Goal: Transaction & Acquisition: Book appointment/travel/reservation

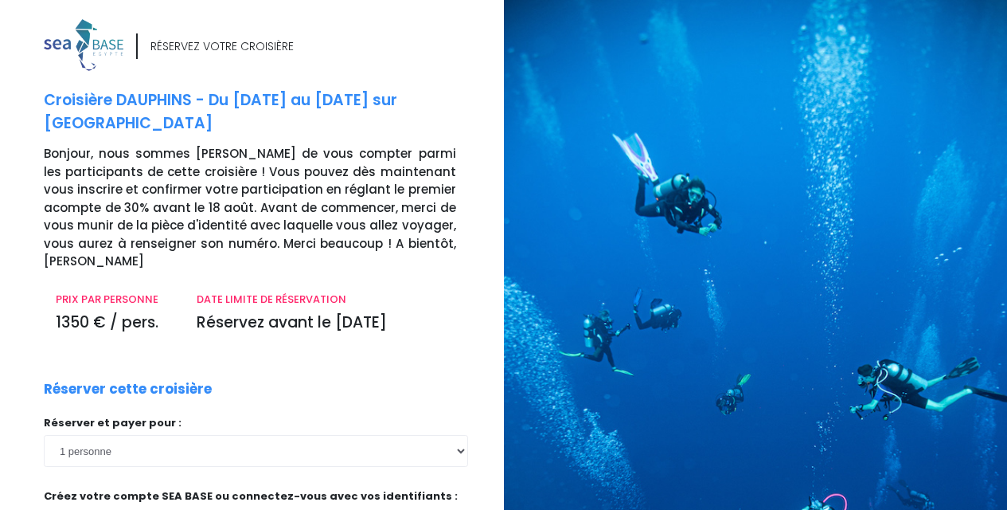
scroll to position [3, 0]
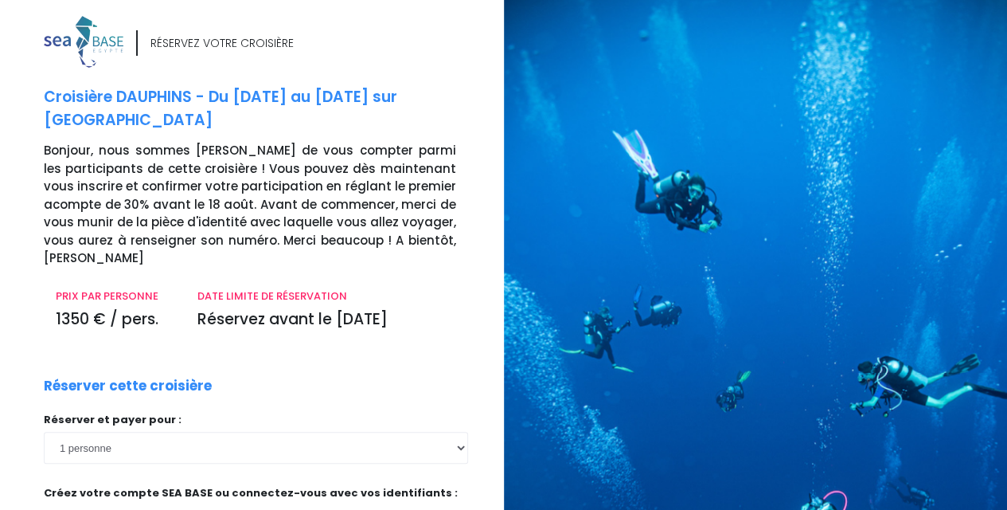
click at [332, 321] on div "RÉSERVEZ VOTRE CROISIÈRE Croisière DAUPHINS - Du 26/12/26 au 02/01/27 sur Antar…" at bounding box center [268, 402] width 472 height 772
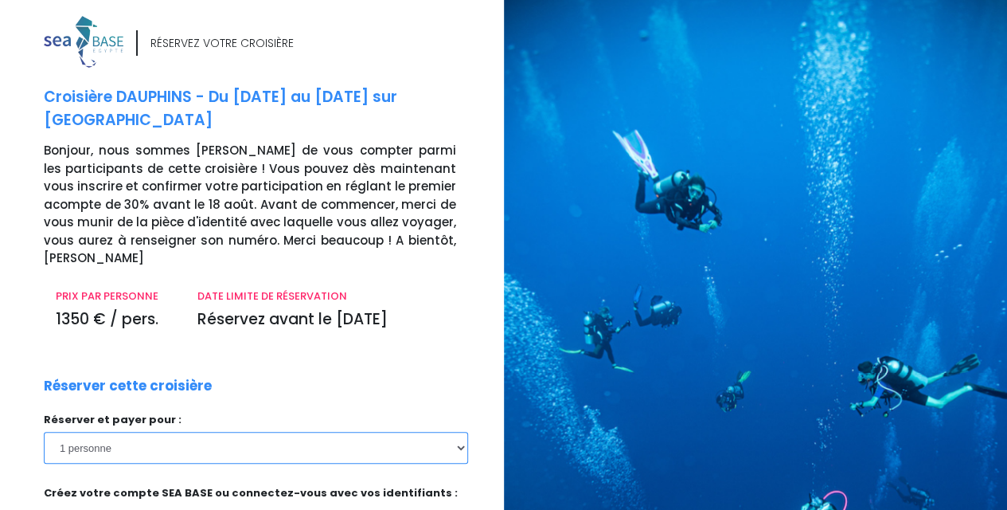
click at [165, 432] on select "1 personne 2 personnes 3 personnes 4 personnes" at bounding box center [256, 448] width 424 height 32
click at [44, 432] on select "1 personne 2 personnes 3 personnes 4 personnes" at bounding box center [256, 448] width 424 height 32
click at [176, 432] on select "1 personne 2 personnes 3 personnes 4 personnes" at bounding box center [256, 448] width 424 height 32
click at [44, 432] on select "1 personne 2 personnes 3 personnes 4 personnes" at bounding box center [256, 448] width 424 height 32
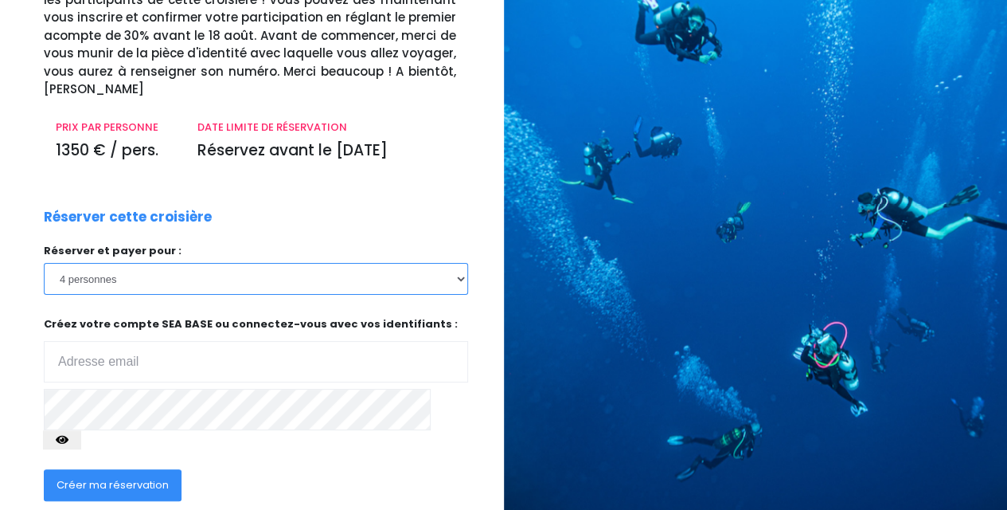
scroll to position [194, 0]
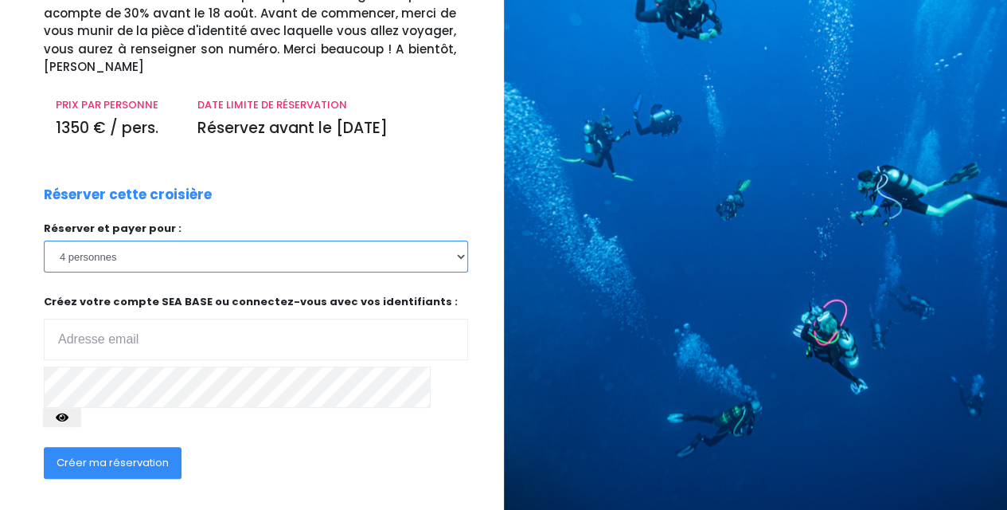
click at [201, 240] on select "1 personne 2 personnes 3 personnes 4 personnes" at bounding box center [256, 256] width 424 height 32
click at [44, 240] on select "1 personne 2 personnes 3 personnes 4 personnes" at bounding box center [256, 256] width 424 height 32
click at [210, 240] on select "1 personne 2 personnes 3 personnes 4 personnes" at bounding box center [256, 256] width 424 height 32
select select "4"
click at [44, 240] on select "1 personne 2 personnes 3 personnes 4 personnes" at bounding box center [256, 256] width 424 height 32
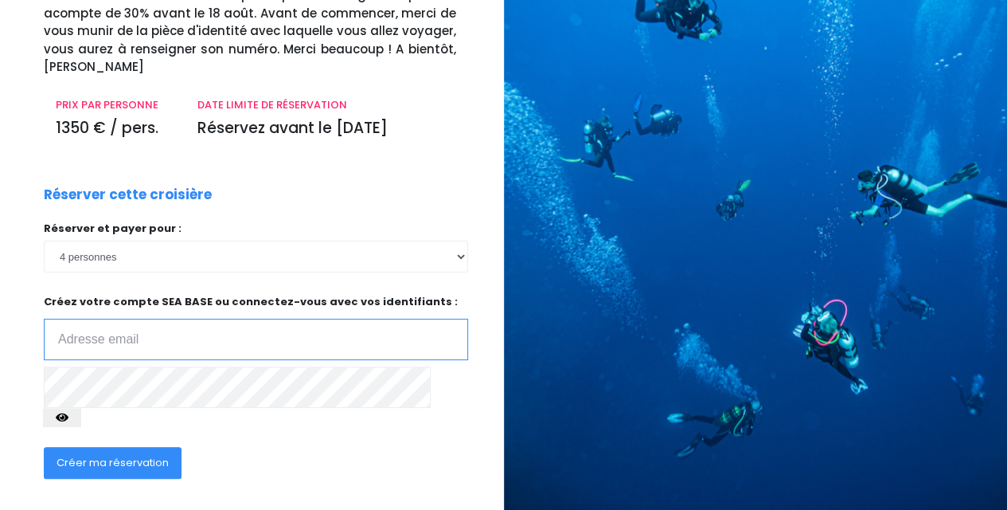
click at [163, 319] on input "email" at bounding box center [256, 339] width 424 height 41
type input "[EMAIL_ADDRESS][DOMAIN_NAME]"
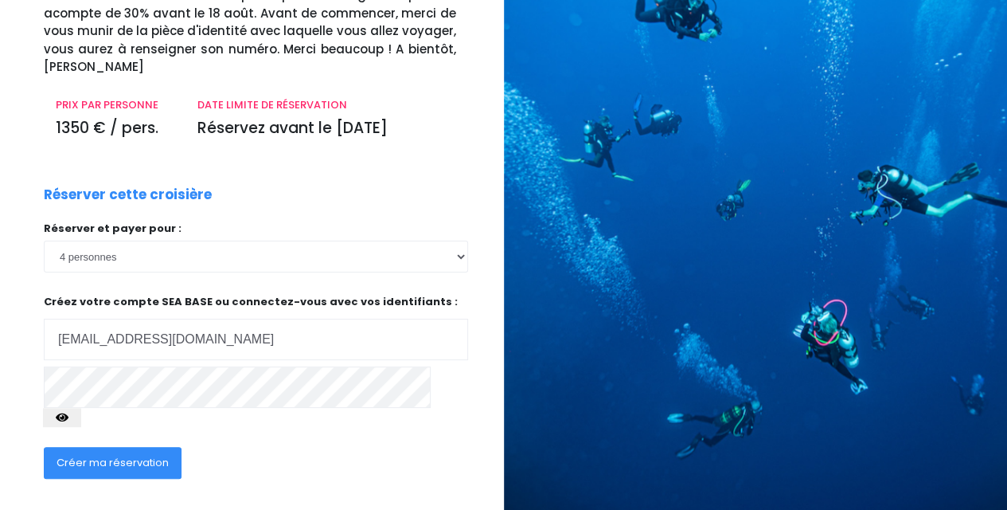
click at [88, 455] on span "Créer ma réservation" at bounding box center [113, 462] width 112 height 15
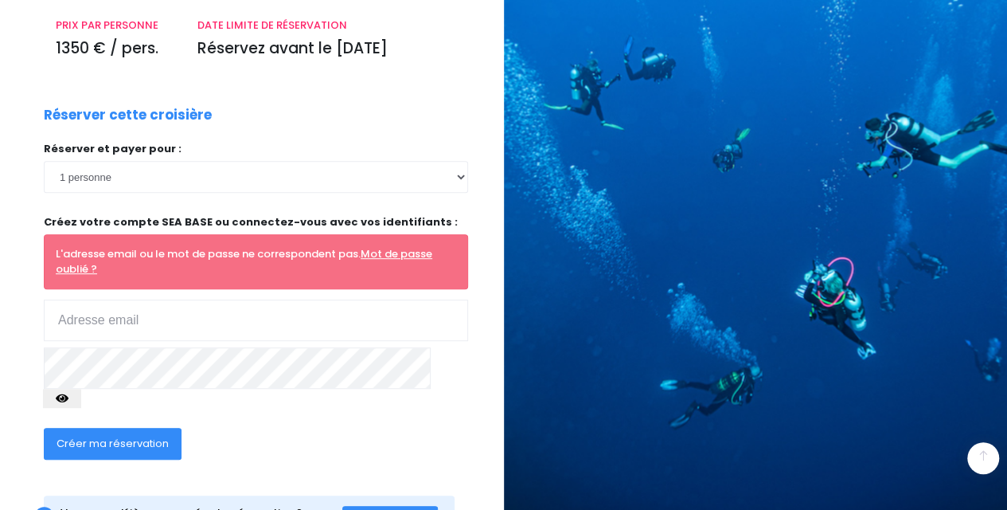
scroll to position [287, 0]
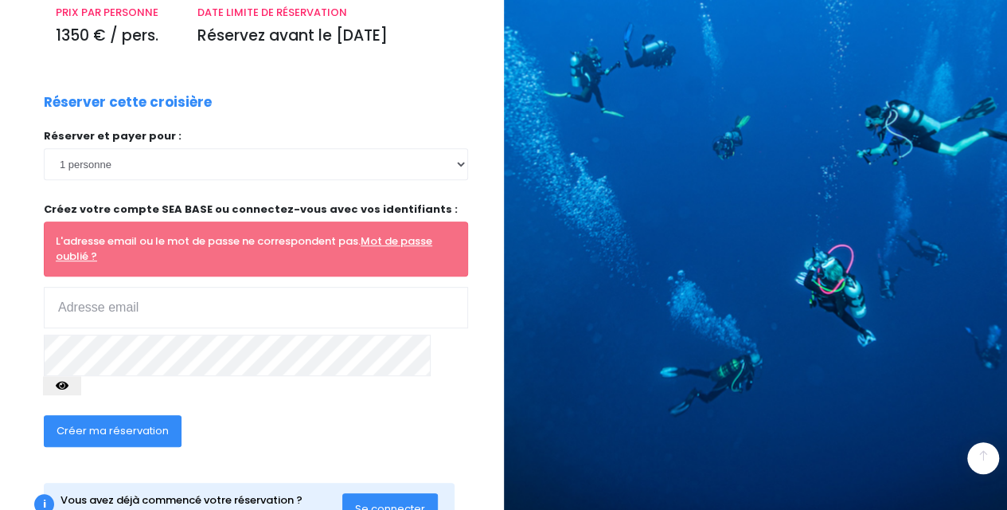
click at [342, 157] on div "Réserver et payer pour : 1 personne 2 personnes 3 personnes 4 personnes" at bounding box center [256, 266] width 424 height 276
click at [116, 287] on div "Réserver et payer pour : 1 personne 2 personnes 3 personnes 4 personnes" at bounding box center [256, 266] width 424 height 276
click at [430, 493] on button "Se connecter" at bounding box center [390, 509] width 96 height 32
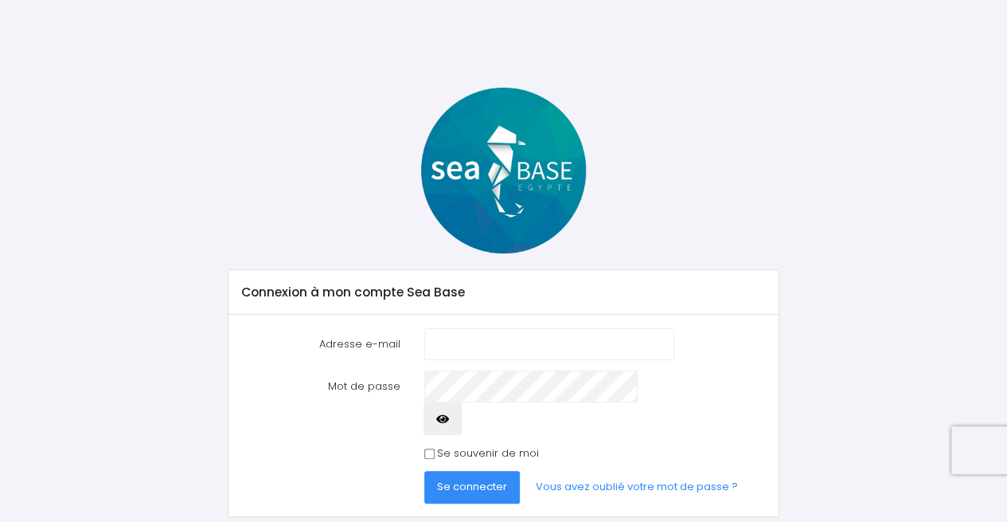
type input "[EMAIL_ADDRESS][DOMAIN_NAME]"
click at [476, 479] on span "Se connecter" at bounding box center [472, 486] width 70 height 15
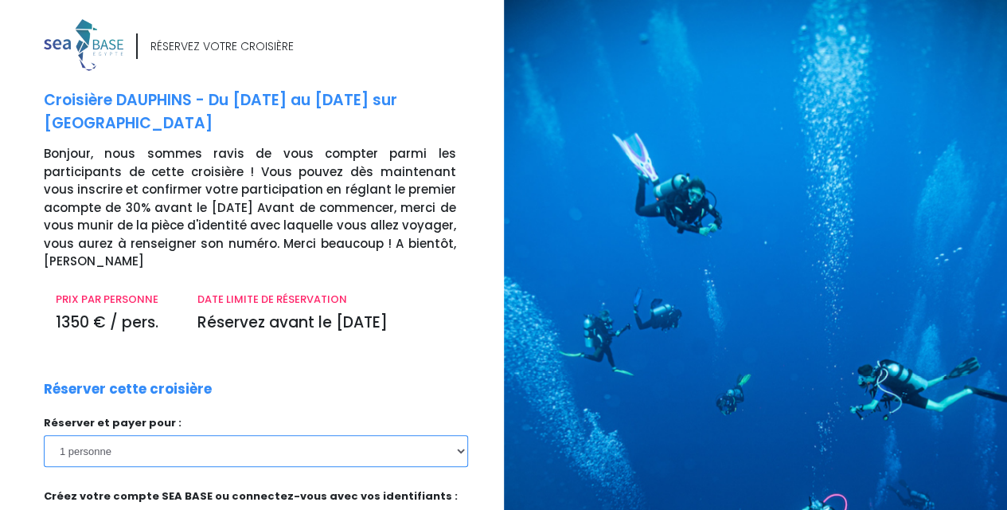
click at [344, 435] on select "1 personne 2 personnes 3 personnes 4 personnes" at bounding box center [256, 451] width 424 height 32
click at [461, 435] on select "1 personne 2 personnes 3 personnes 4 personnes" at bounding box center [256, 451] width 424 height 32
select select "4"
click at [44, 435] on select "1 personne 2 personnes 3 personnes 4 personnes" at bounding box center [256, 451] width 424 height 32
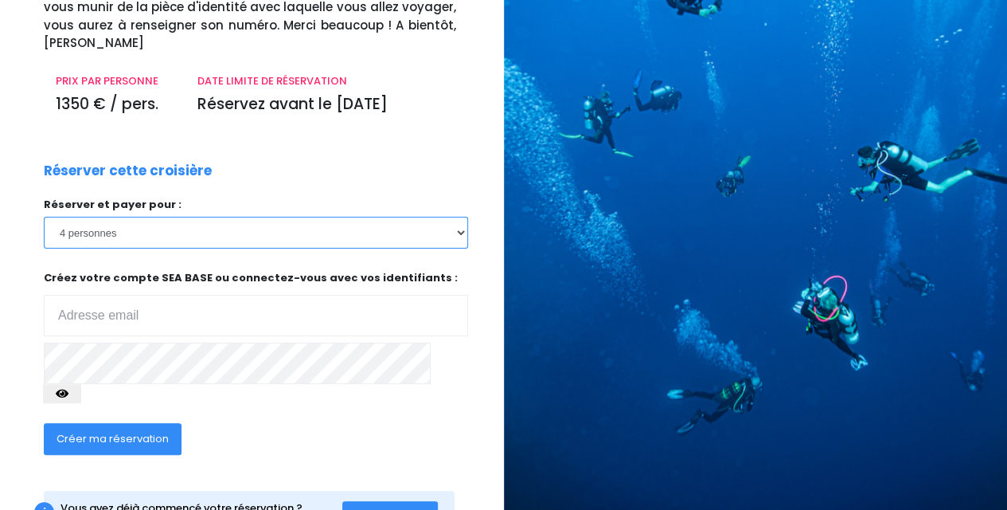
scroll to position [227, 0]
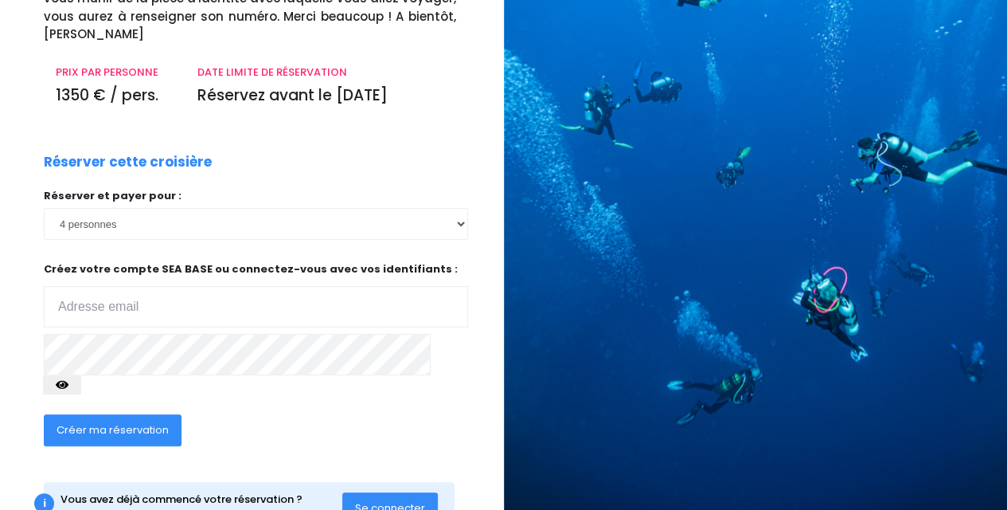
click at [68, 385] on icon "button" at bounding box center [62, 385] width 13 height 0
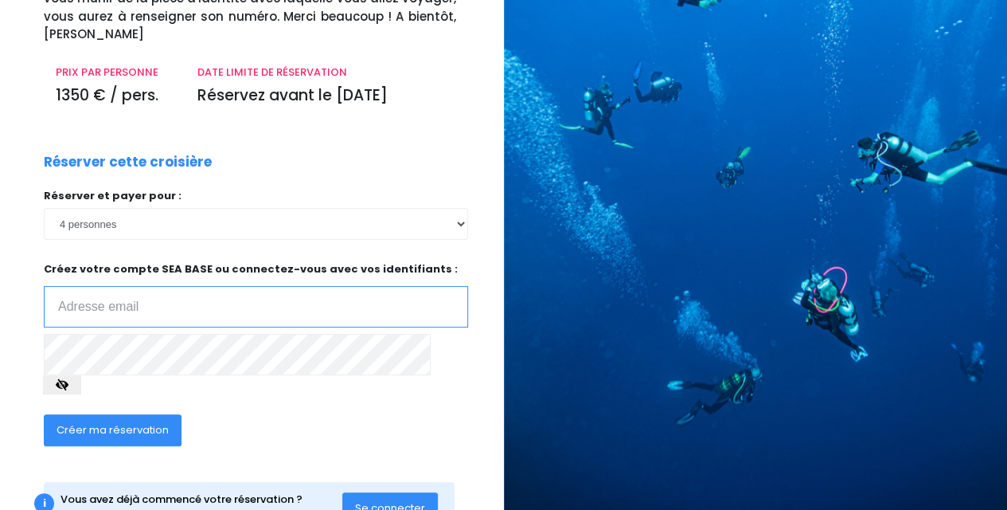
click at [155, 286] on input "email" at bounding box center [256, 306] width 424 height 41
type input "c"
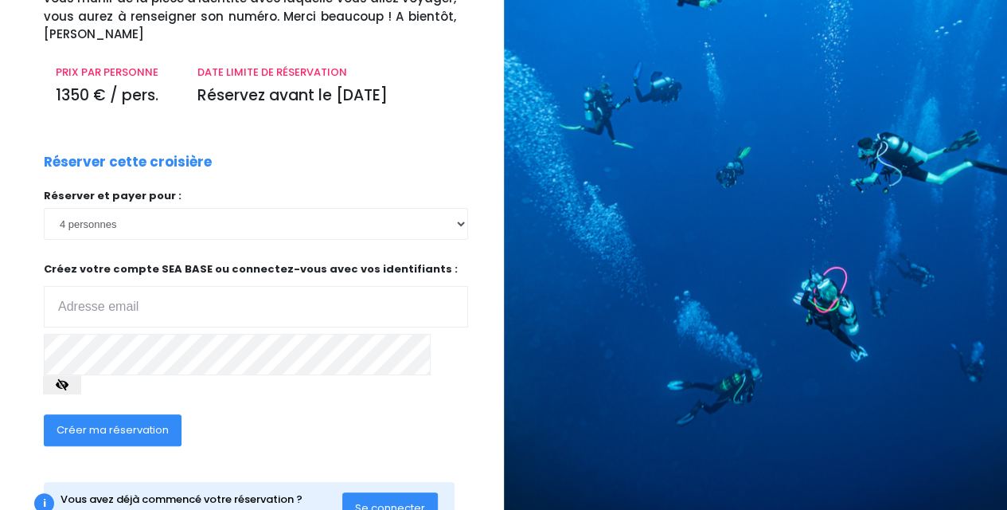
click at [87, 422] on span "Créer ma réservation" at bounding box center [113, 429] width 112 height 15
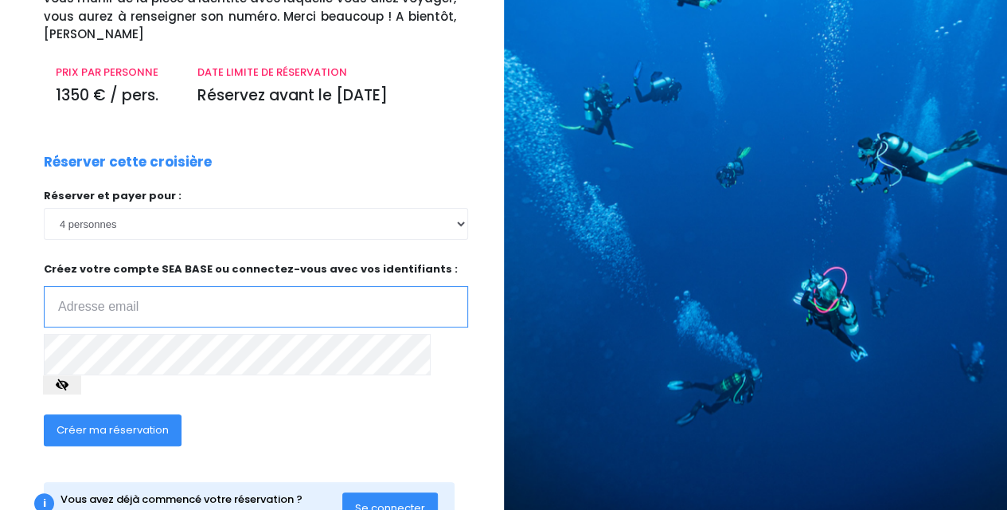
click at [148, 286] on input "email" at bounding box center [256, 306] width 424 height 41
type input "charlotaudrey1@yahoo.fr"
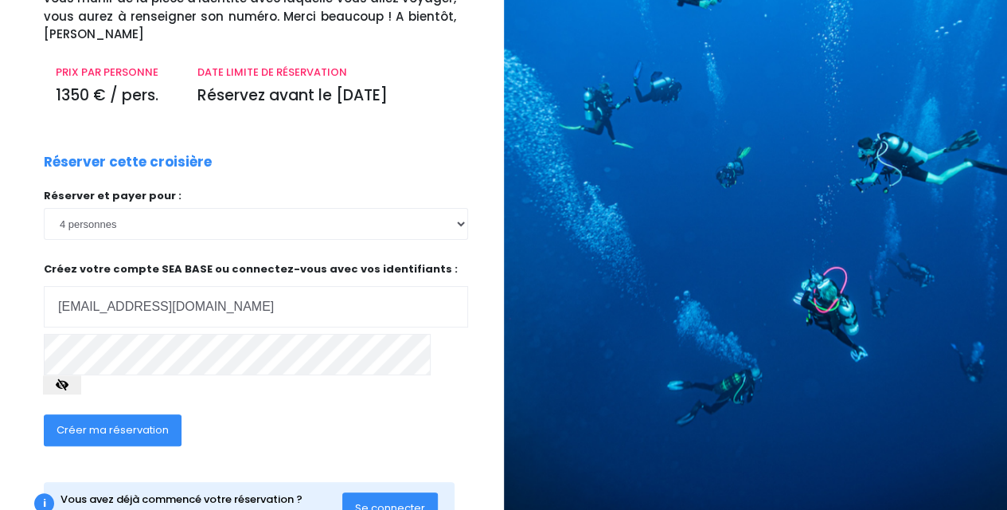
click at [105, 422] on span "Créer ma réservation" at bounding box center [113, 429] width 112 height 15
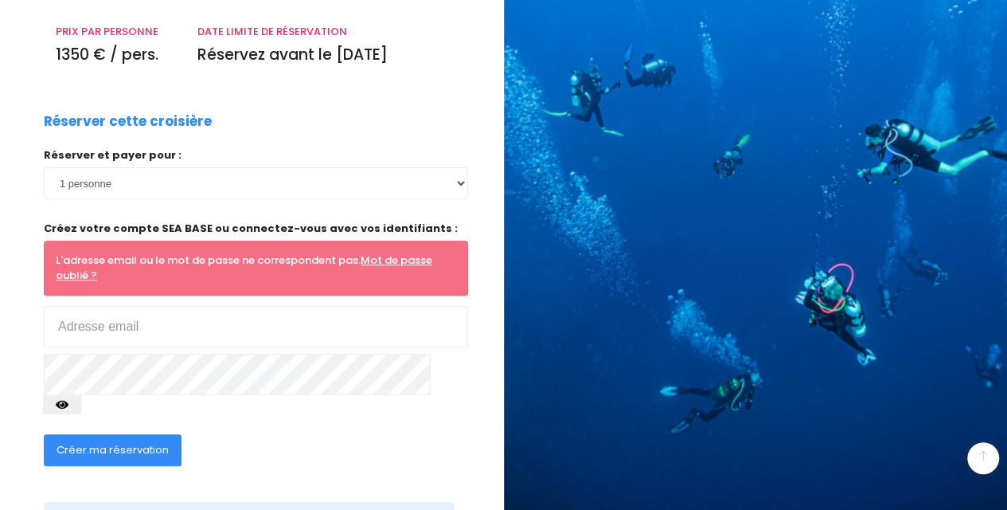
scroll to position [287, 0]
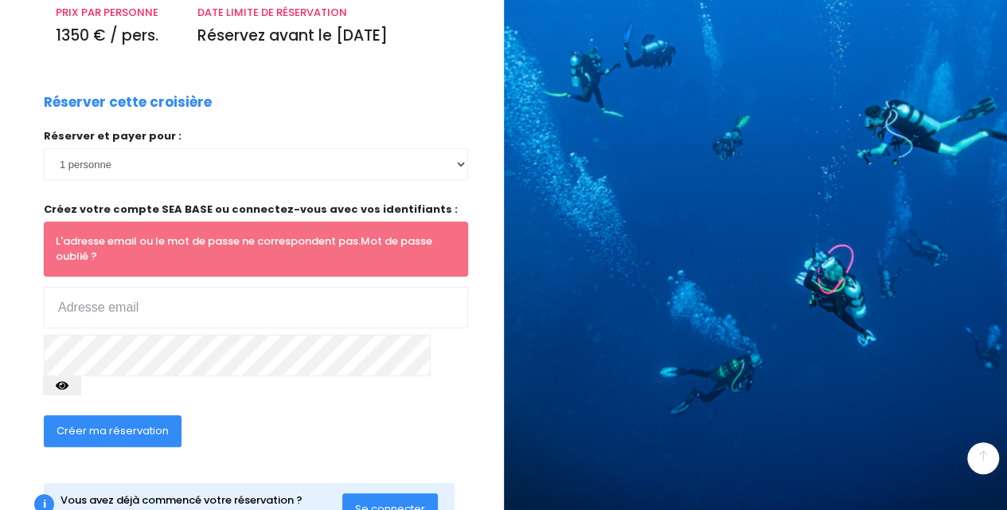
click at [387, 233] on link "Mot de passe oublié ?" at bounding box center [244, 248] width 377 height 31
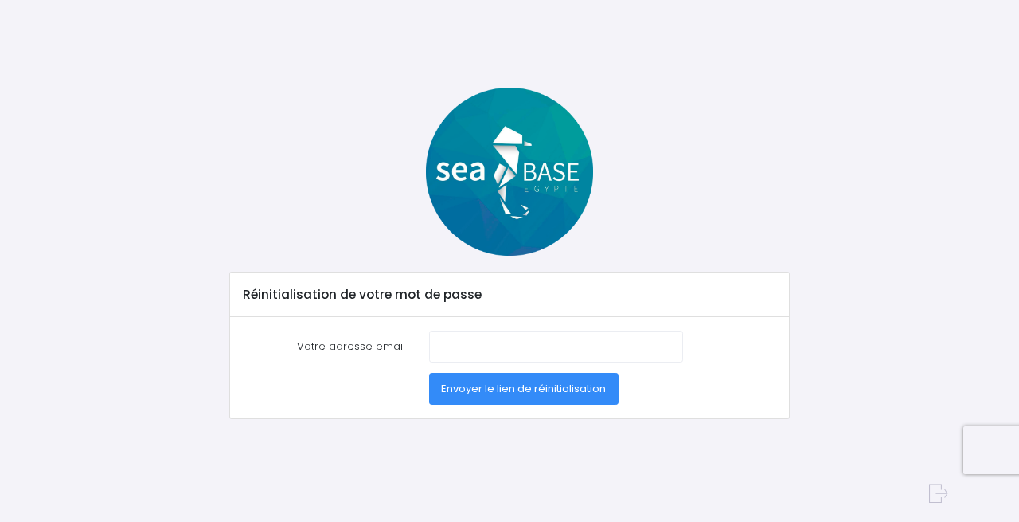
click at [356, 346] on label "Votre adresse email" at bounding box center [325, 346] width 186 height 32
click at [429, 346] on input "Votre adresse email" at bounding box center [556, 346] width 254 height 32
type input "charlotaudrey1@yahoo.fr"
click at [488, 388] on span "Envoyer le lien de réinitialisation" at bounding box center [523, 388] width 165 height 15
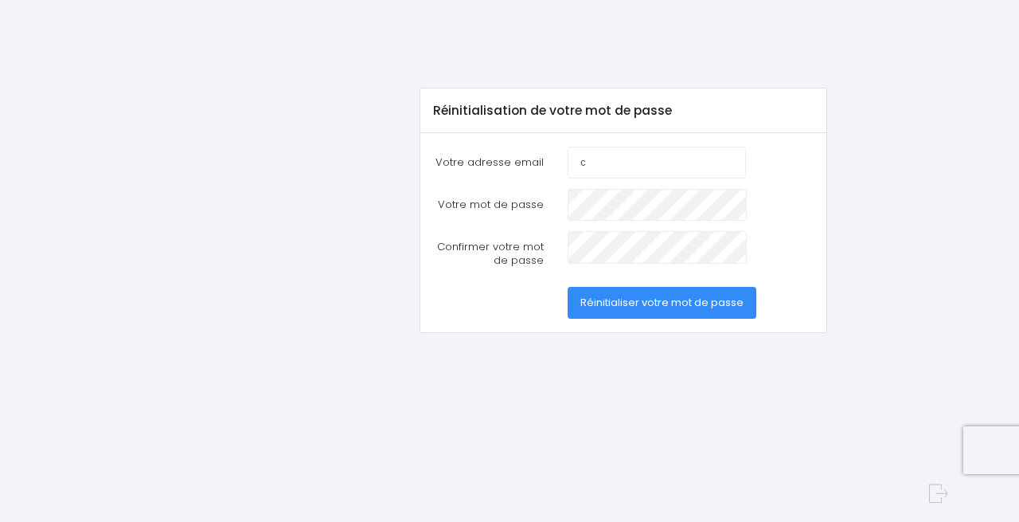
type input "[EMAIL_ADDRESS][DOMAIN_NAME]"
click at [631, 300] on span "Réinitialiser votre mot de passe" at bounding box center [662, 302] width 163 height 15
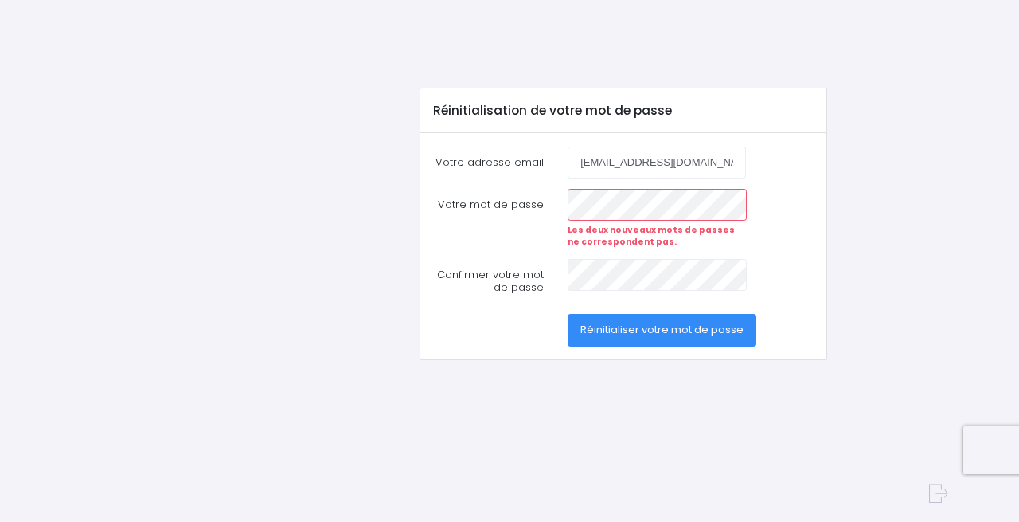
click at [627, 332] on span "Réinitialiser votre mot de passe" at bounding box center [662, 329] width 163 height 15
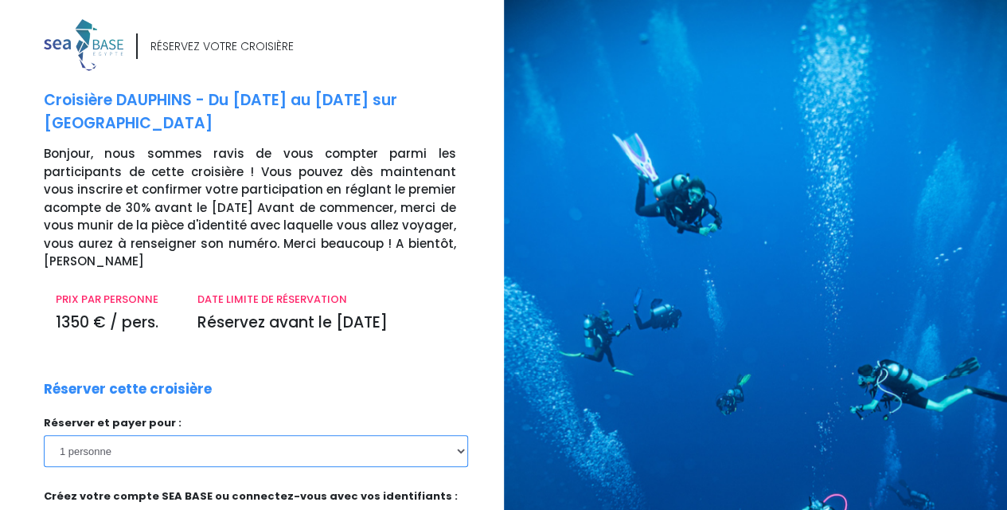
click at [401, 435] on select "1 personne 2 personnes 3 personnes 4 personnes" at bounding box center [256, 451] width 424 height 32
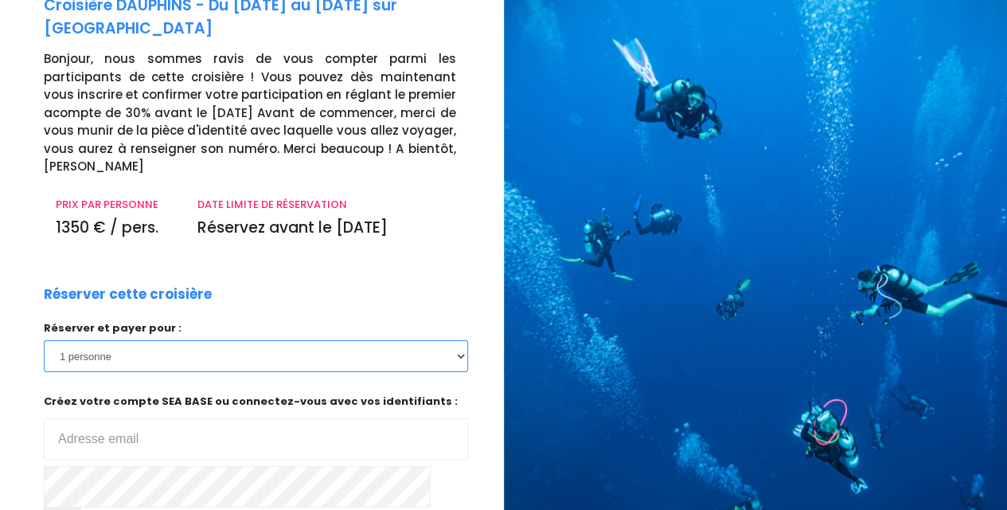
scroll to position [227, 0]
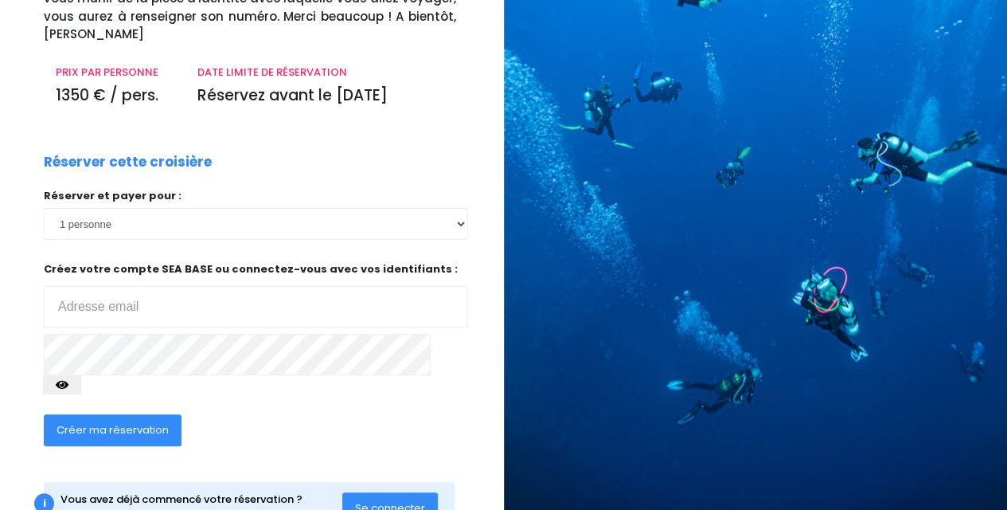
click at [393, 500] on span "Se connecter" at bounding box center [390, 507] width 70 height 15
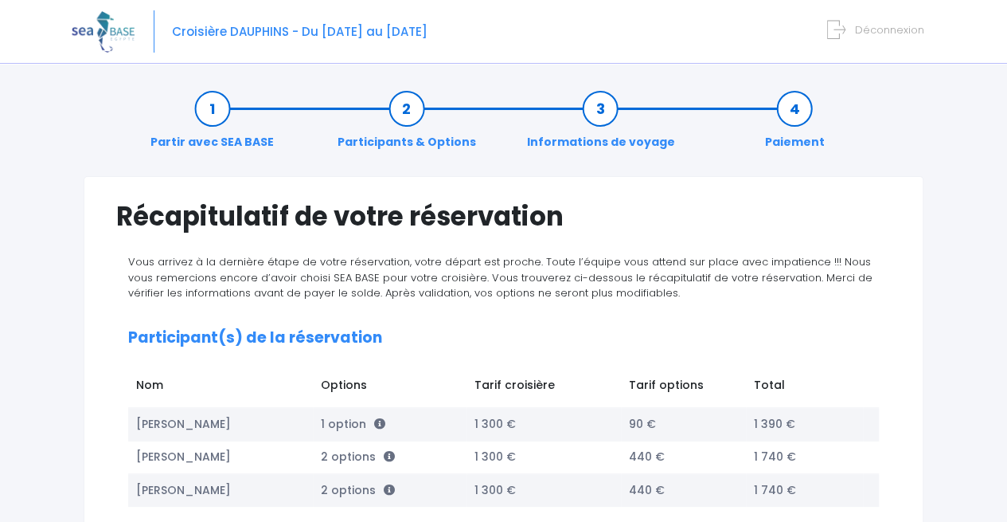
click at [154, 260] on span "Vous arrivez à la dernière étape de votre réservation, votre départ est proche.…" at bounding box center [500, 277] width 745 height 46
click at [871, 25] on span "Déconnexion" at bounding box center [889, 29] width 69 height 15
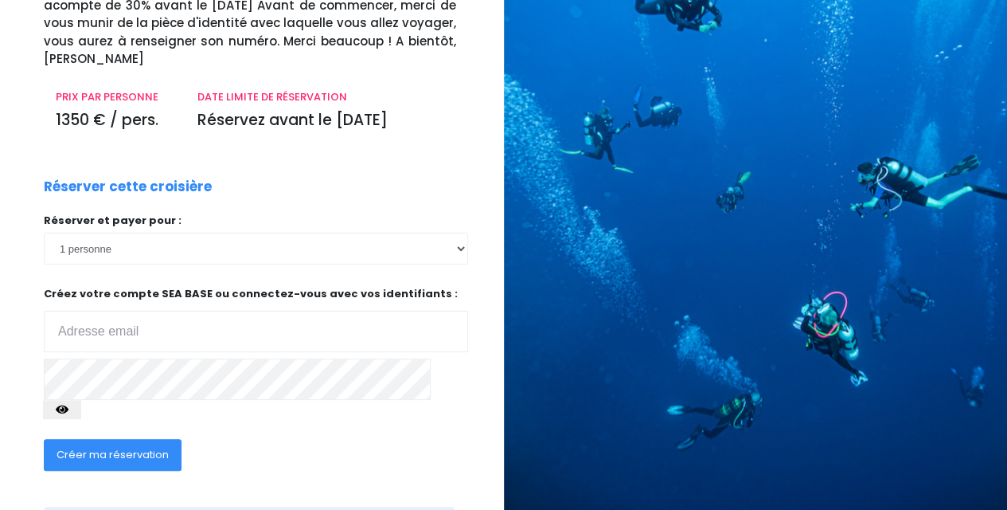
scroll to position [227, 0]
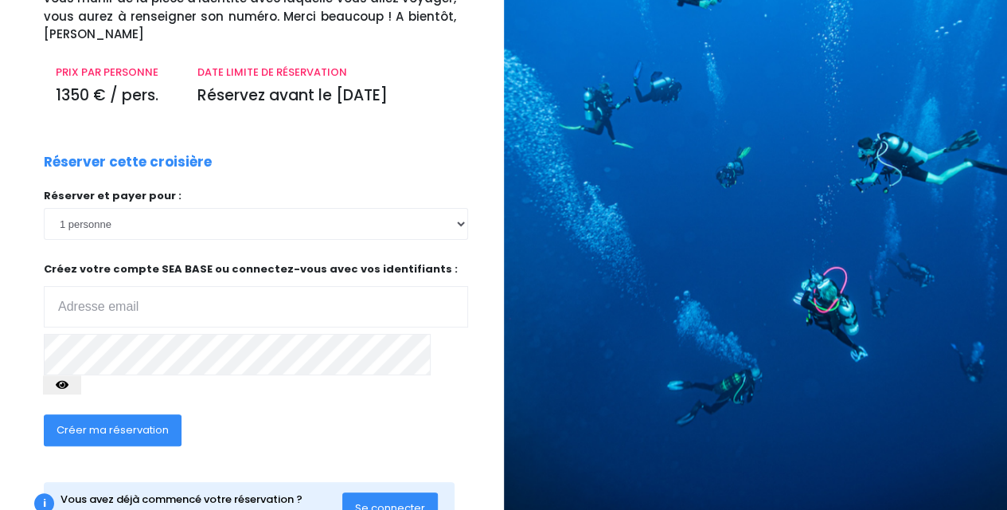
click at [203, 286] on input "email" at bounding box center [256, 306] width 424 height 41
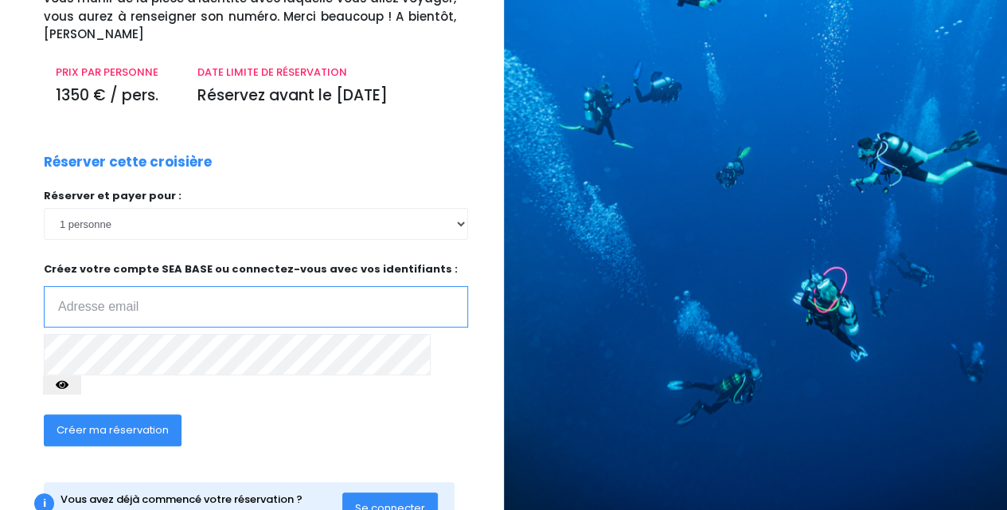
type input "[EMAIL_ADDRESS][DOMAIN_NAME]"
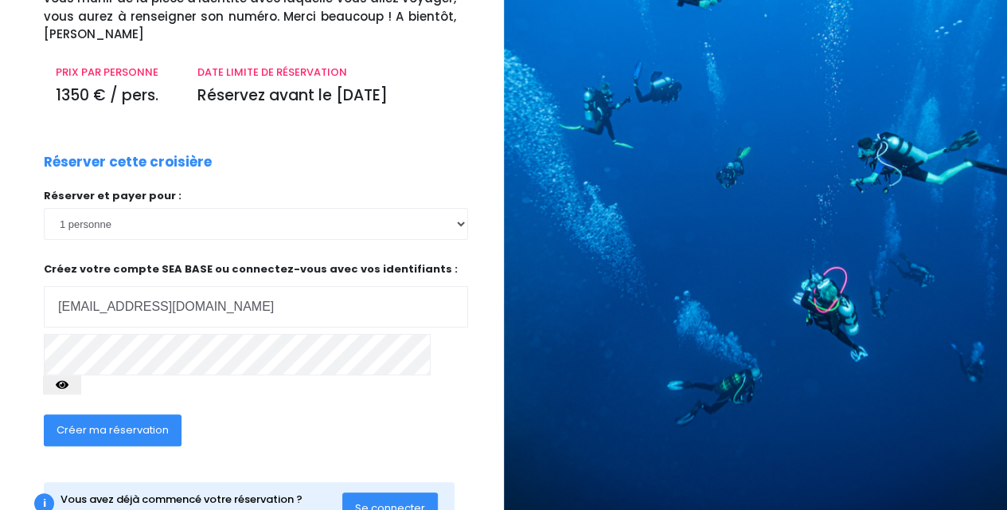
click at [126, 422] on span "Créer ma réservation" at bounding box center [113, 429] width 112 height 15
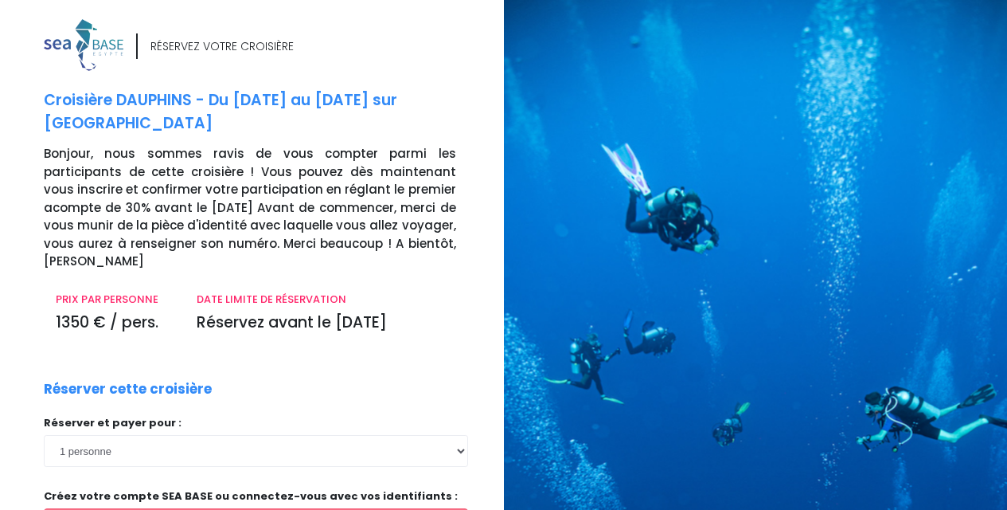
scroll to position [190, 0]
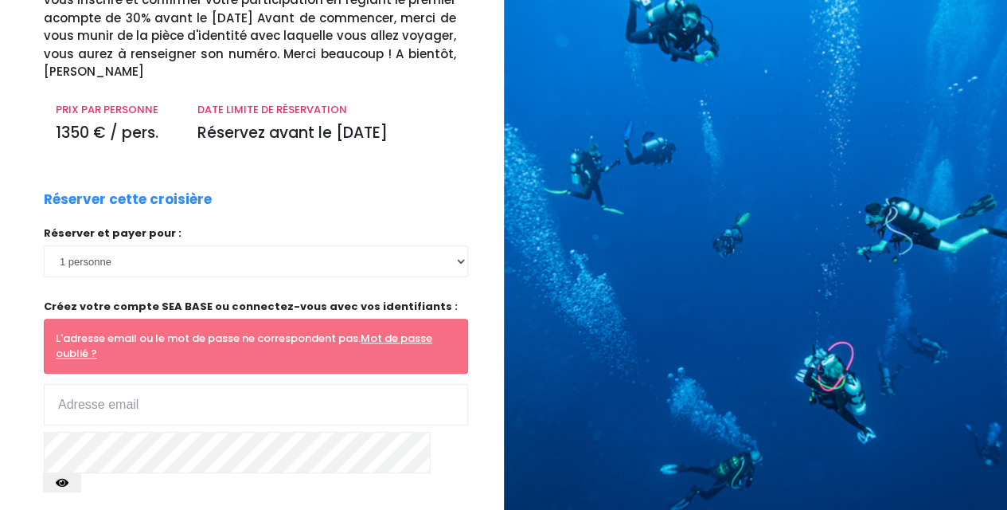
click at [174, 384] on input "email" at bounding box center [256, 404] width 424 height 41
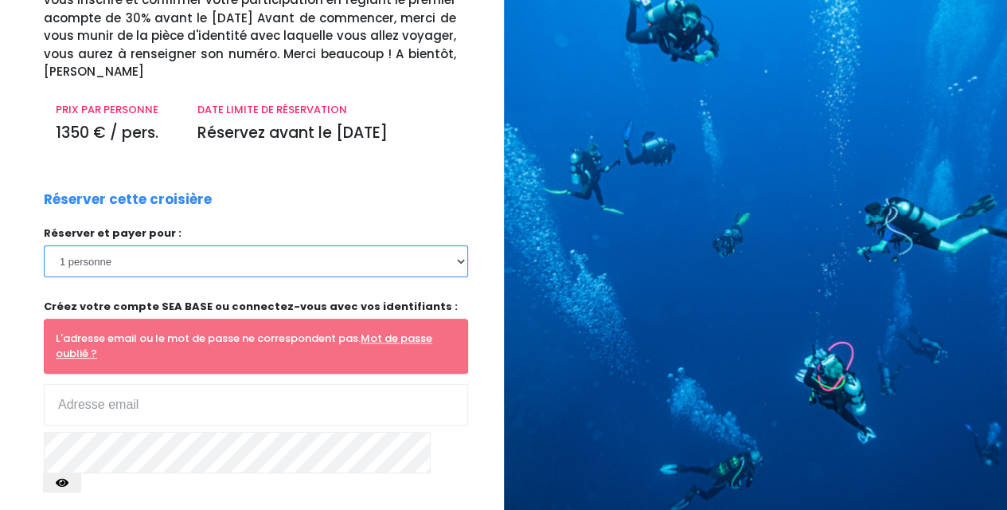
click at [218, 245] on select "1 personne 2 personnes 3 personnes 4 personnes" at bounding box center [256, 261] width 424 height 32
select select "4"
click at [44, 245] on select "1 personne 2 personnes 3 personnes 4 personnes" at bounding box center [256, 261] width 424 height 32
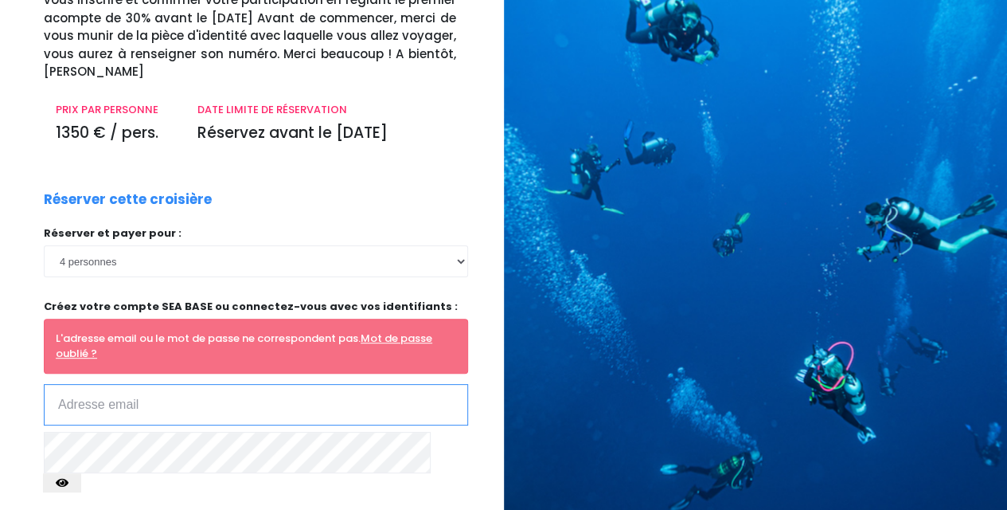
click at [151, 384] on input "email" at bounding box center [256, 404] width 424 height 41
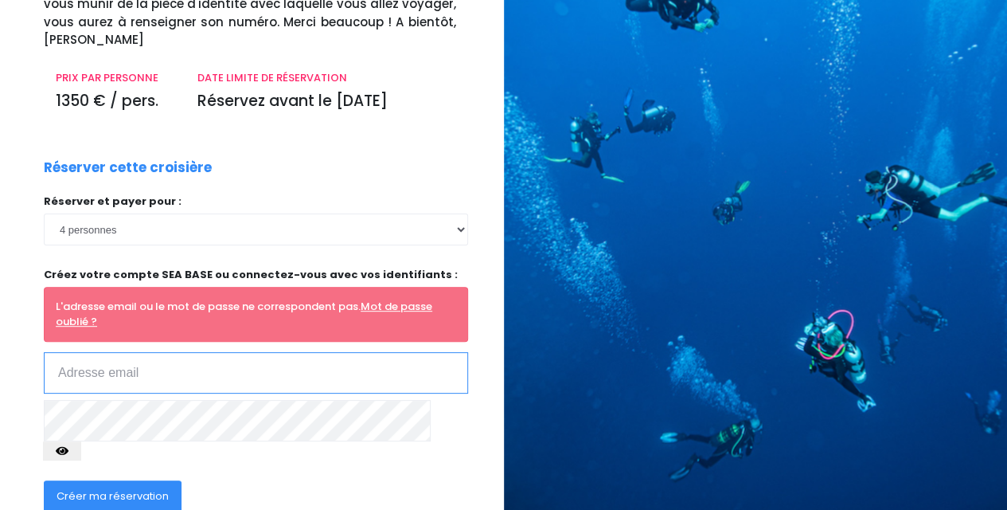
scroll to position [287, 0]
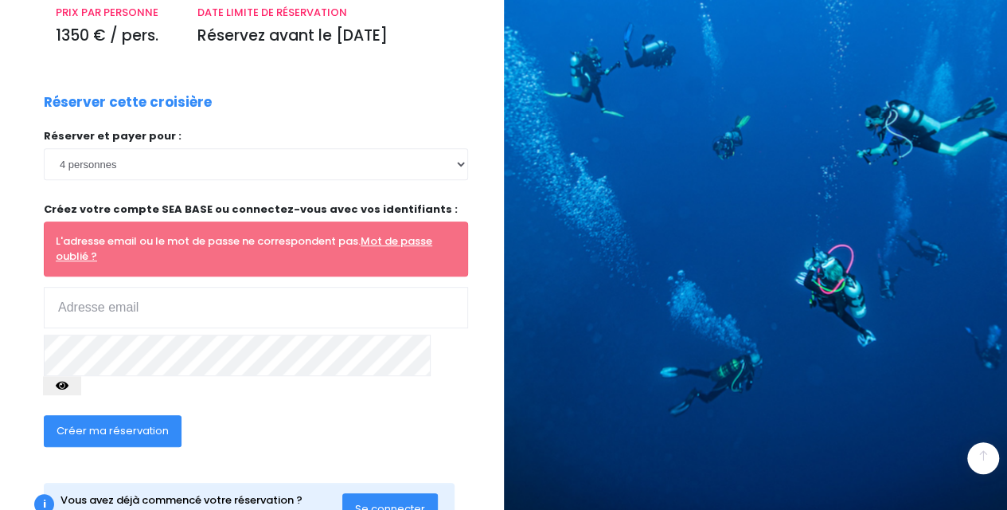
click at [45, 494] on div "i" at bounding box center [44, 504] width 20 height 20
